Goal: Task Accomplishment & Management: Manage account settings

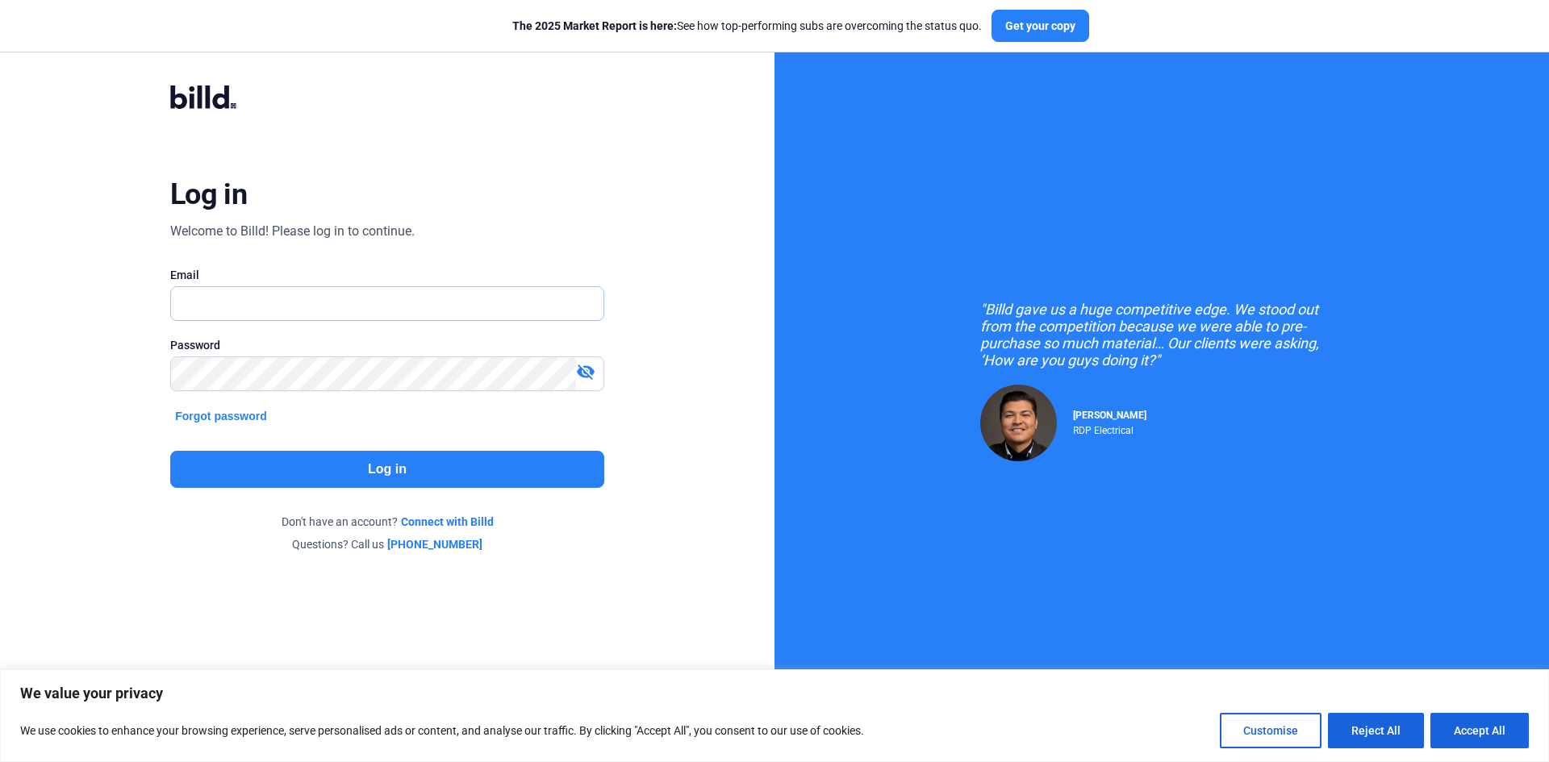
click at [387, 311] on input "text" at bounding box center [378, 303] width 415 height 33
type input "[EMAIL_ADDRESS][PERSON_NAME][DOMAIN_NAME]"
click at [356, 477] on button "Log in" at bounding box center [387, 469] width 434 height 37
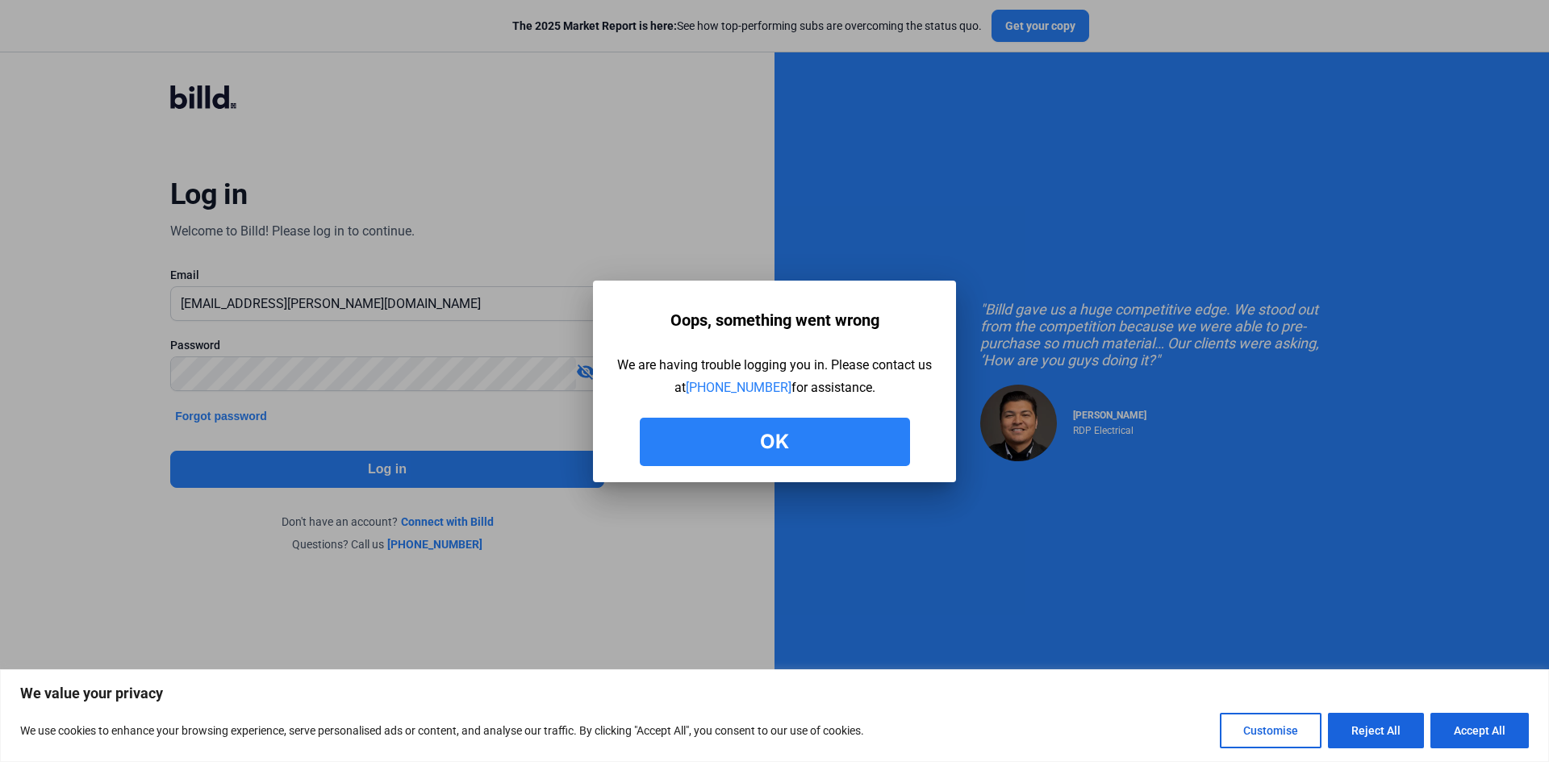
click at [700, 439] on button "Ok" at bounding box center [775, 442] width 270 height 48
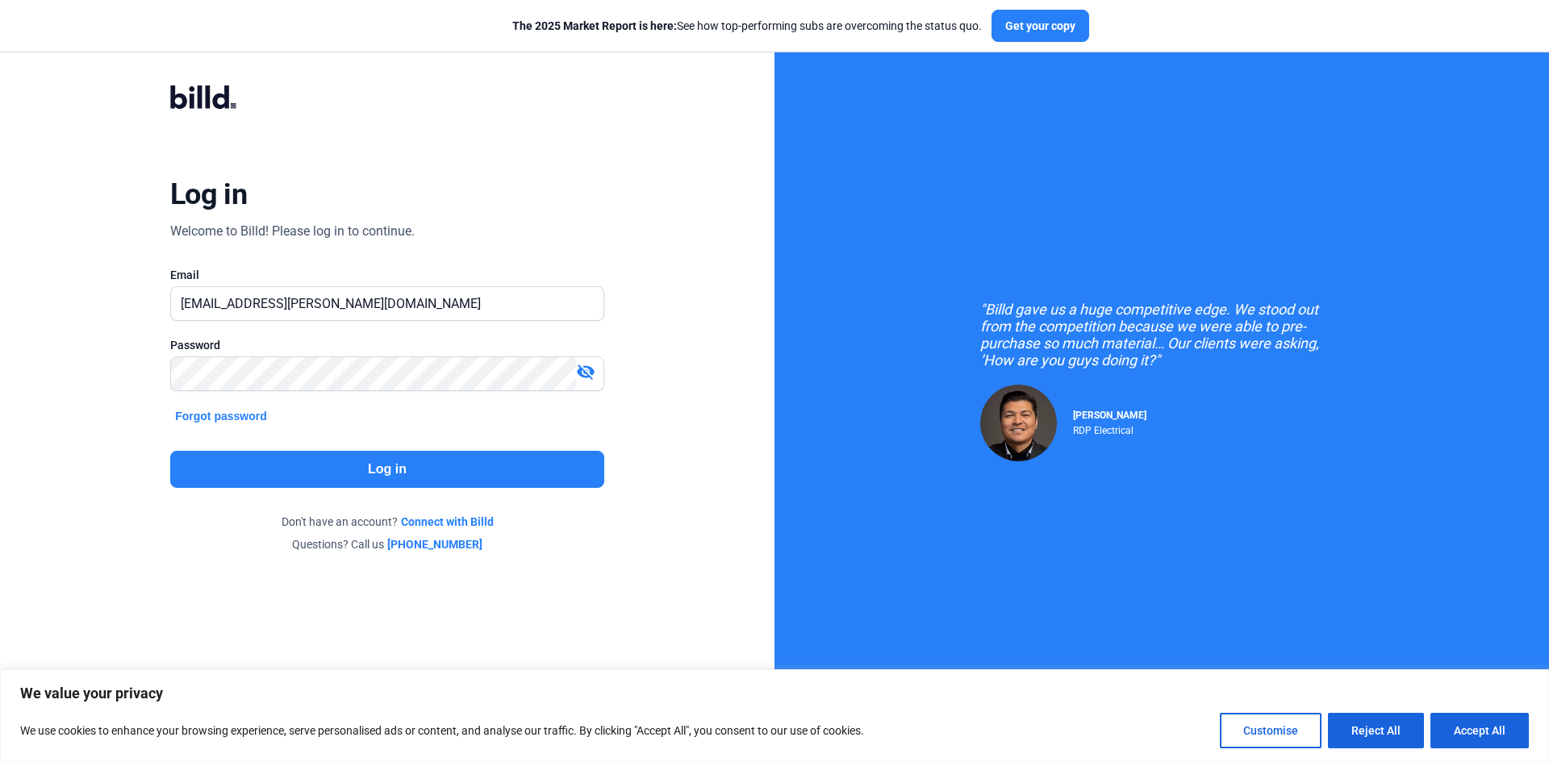
click at [357, 463] on button "Log in" at bounding box center [387, 469] width 434 height 37
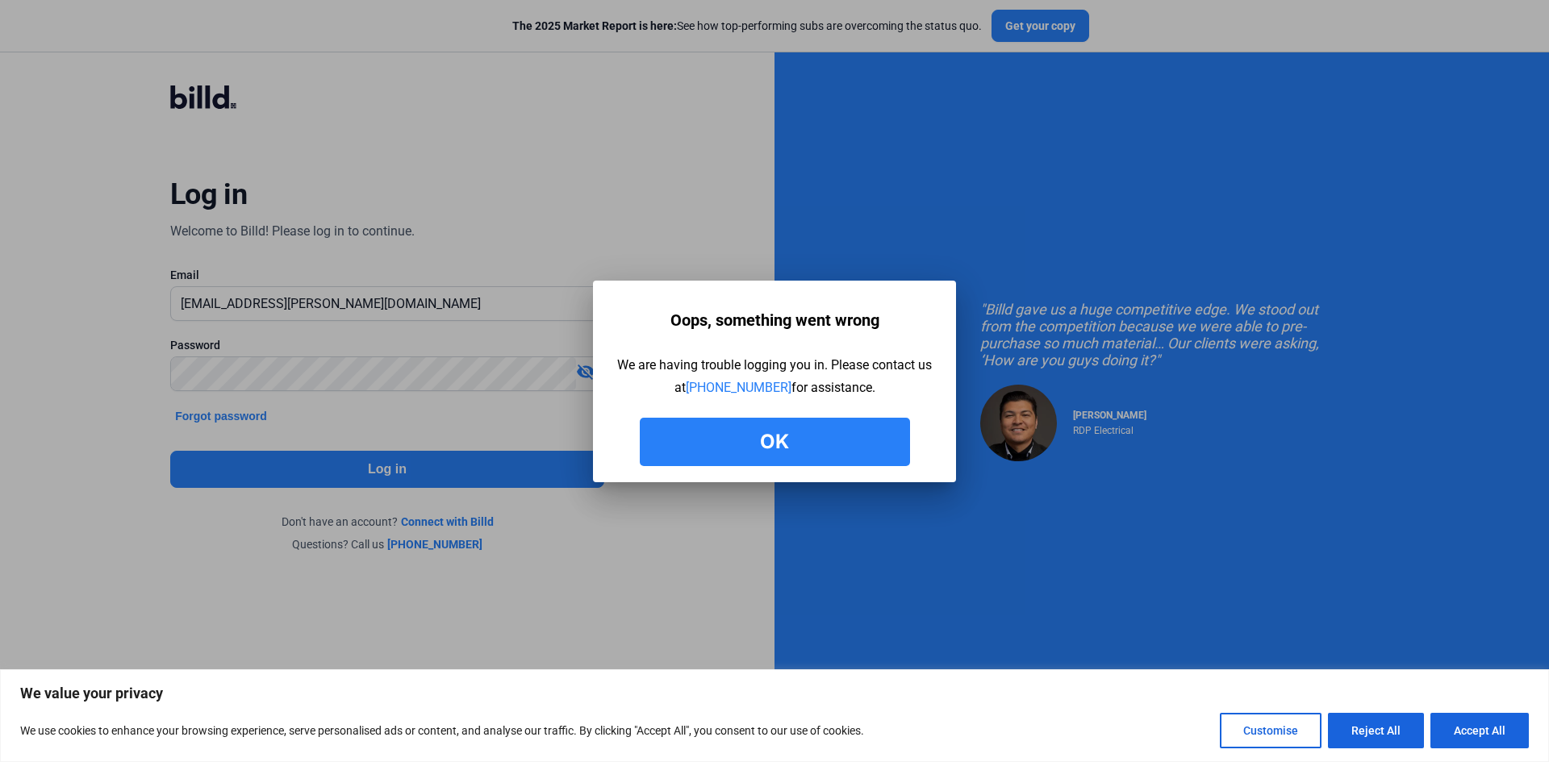
click at [698, 456] on button "Ok" at bounding box center [775, 442] width 270 height 48
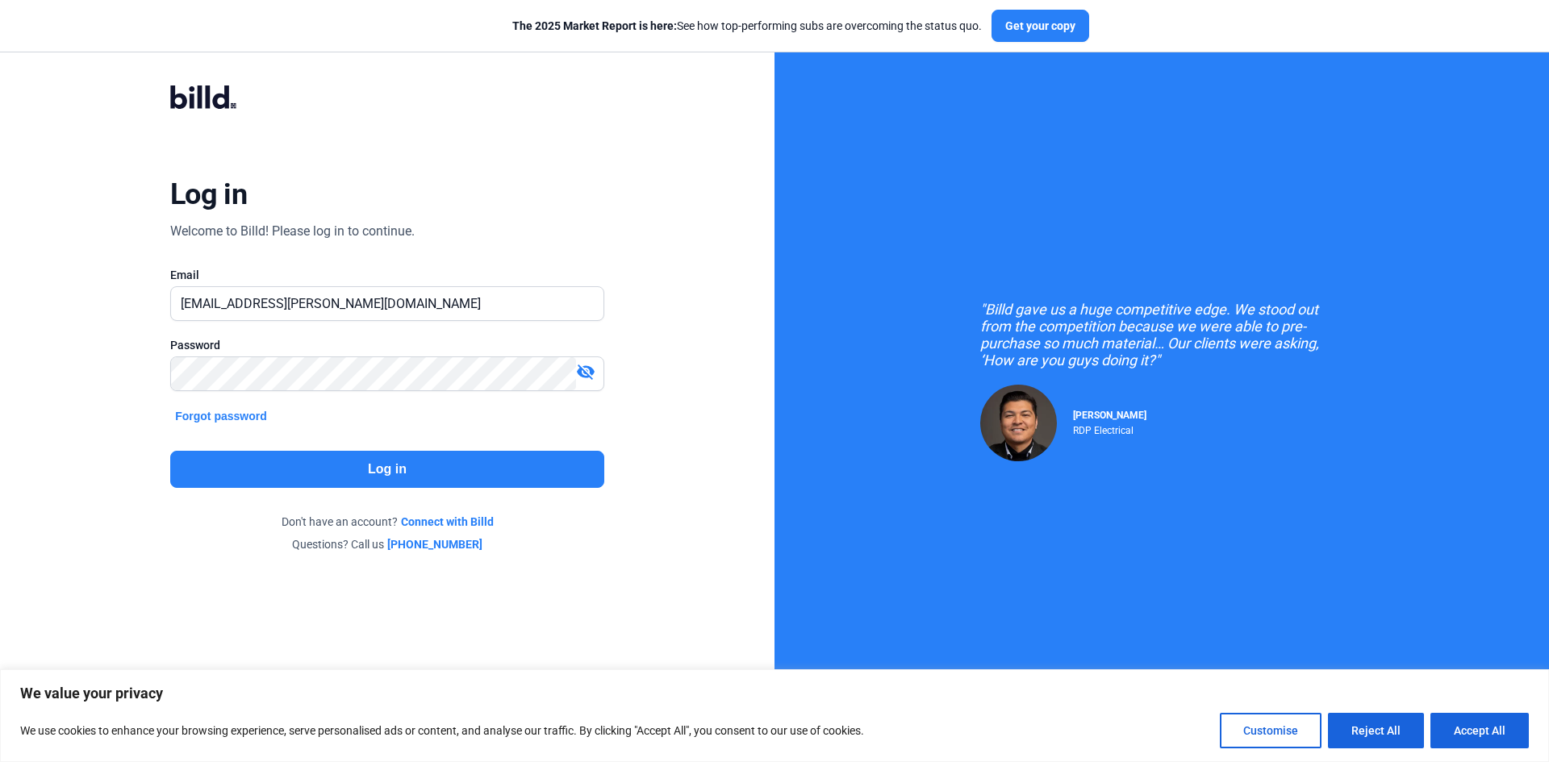
click at [507, 474] on button "Log in" at bounding box center [387, 469] width 434 height 37
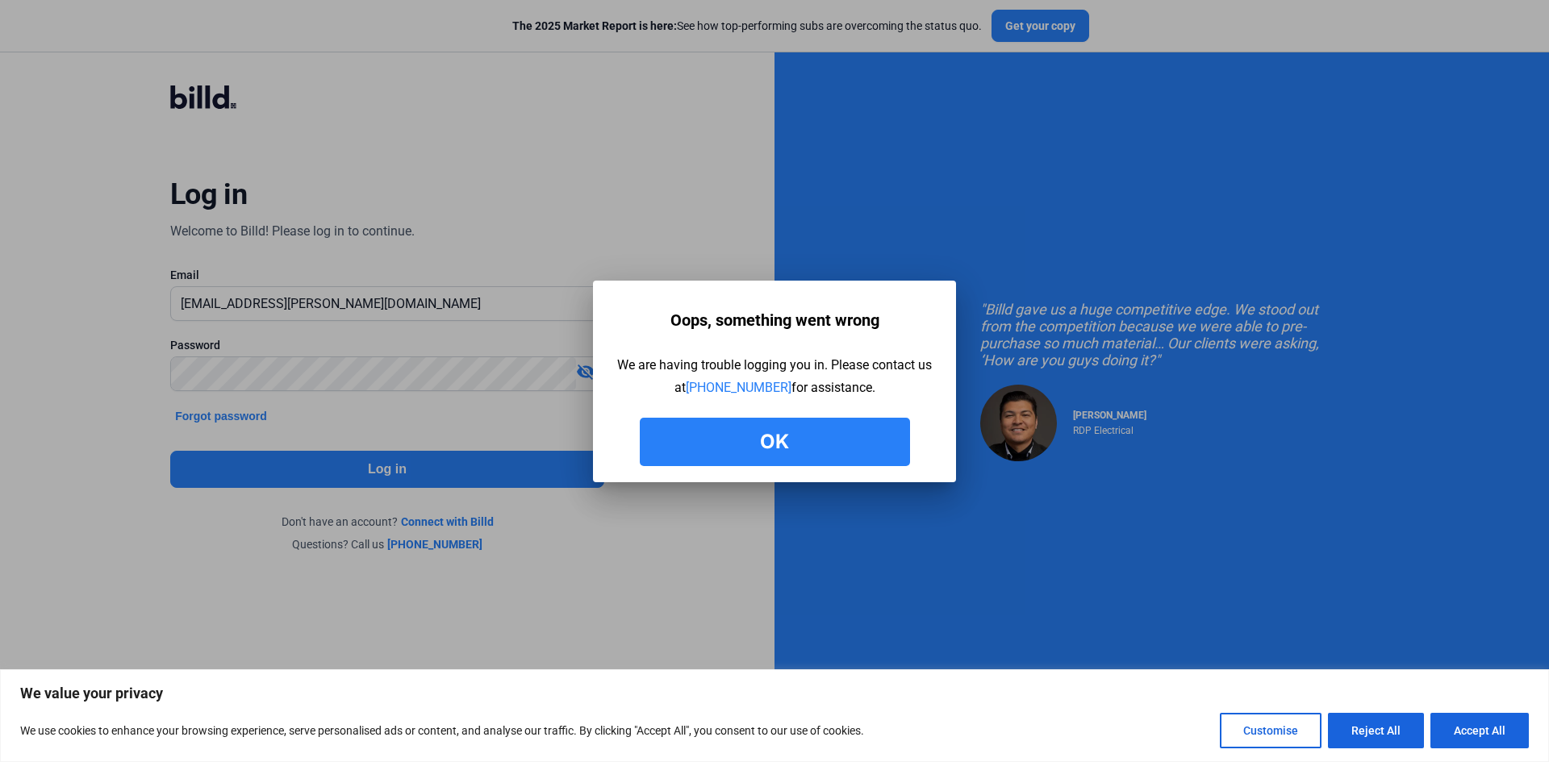
click at [759, 437] on button "Ok" at bounding box center [775, 442] width 270 height 48
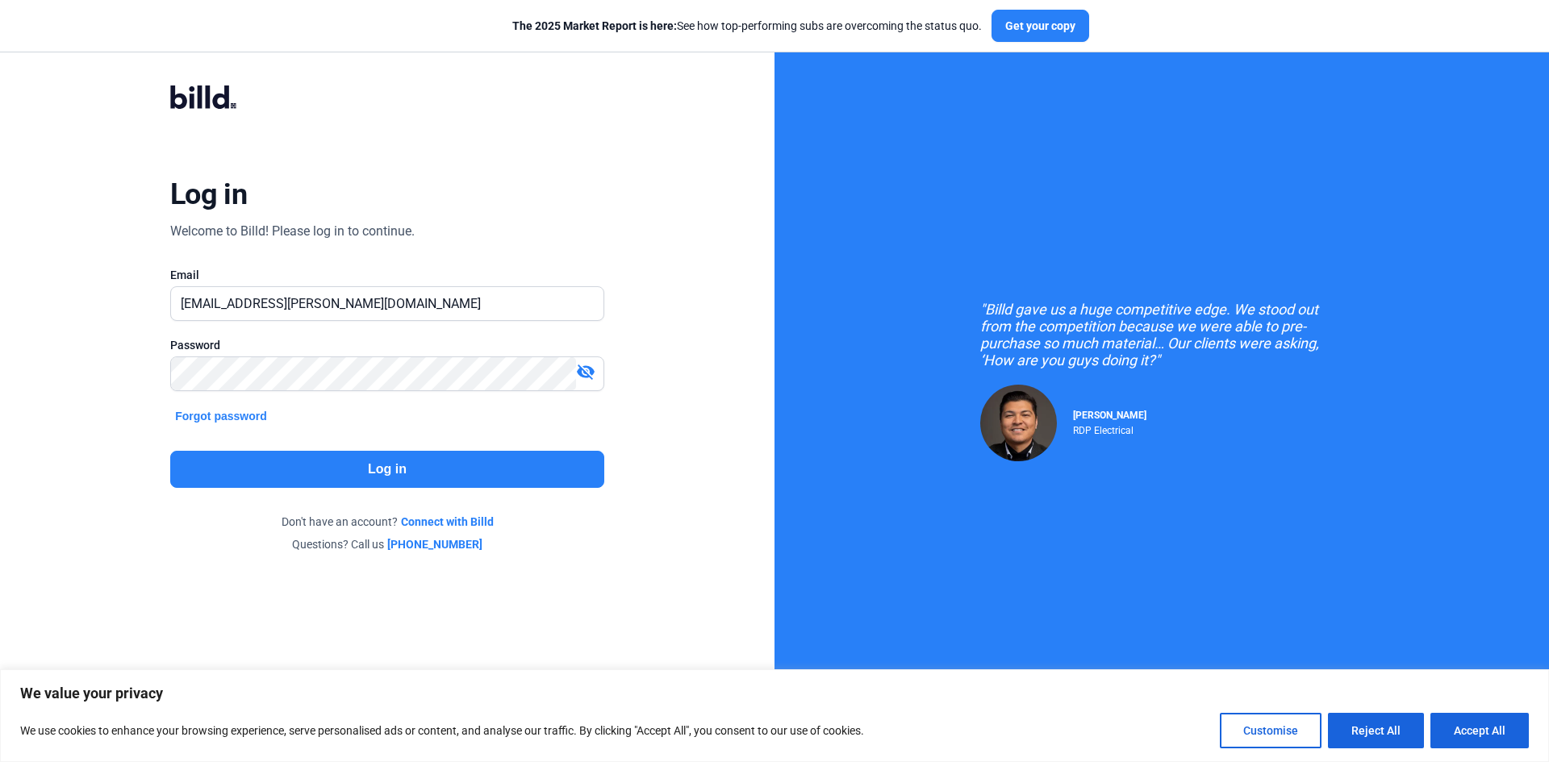
click at [492, 458] on button "Log in" at bounding box center [387, 469] width 434 height 37
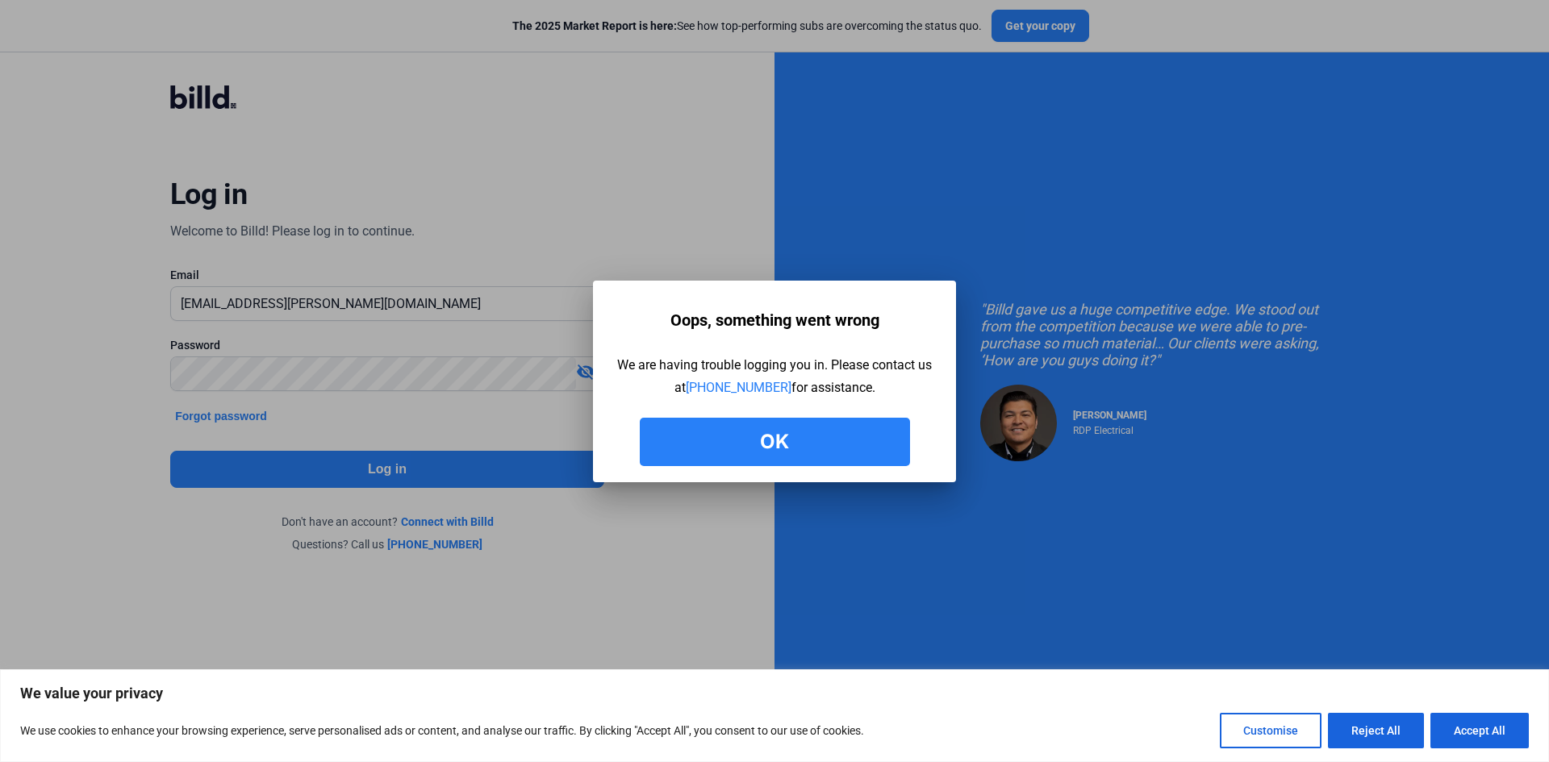
click at [751, 429] on button "Ok" at bounding box center [775, 442] width 270 height 48
